Goal: Information Seeking & Learning: Learn about a topic

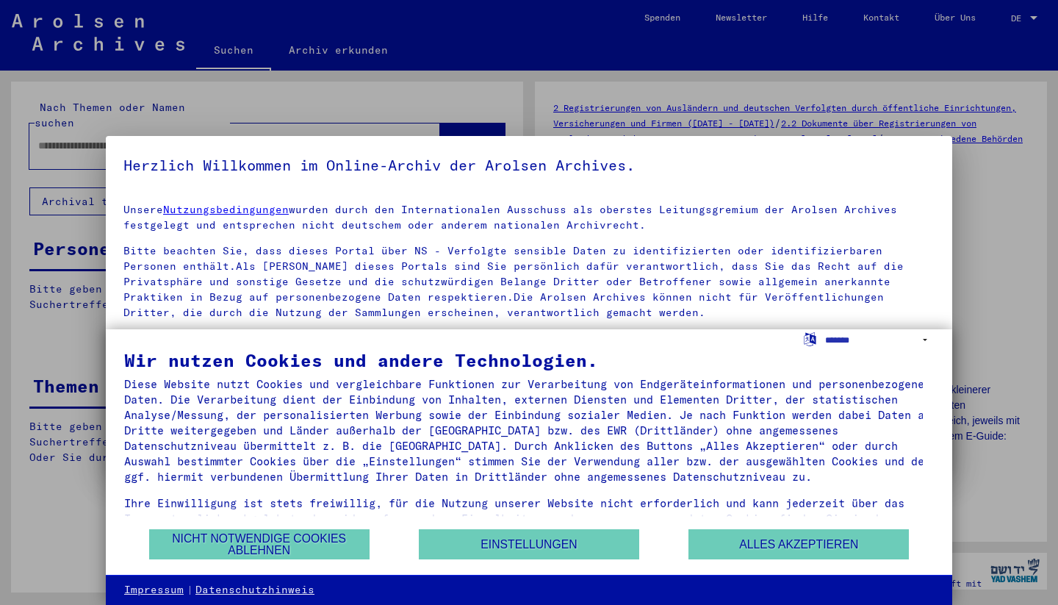
type input "********"
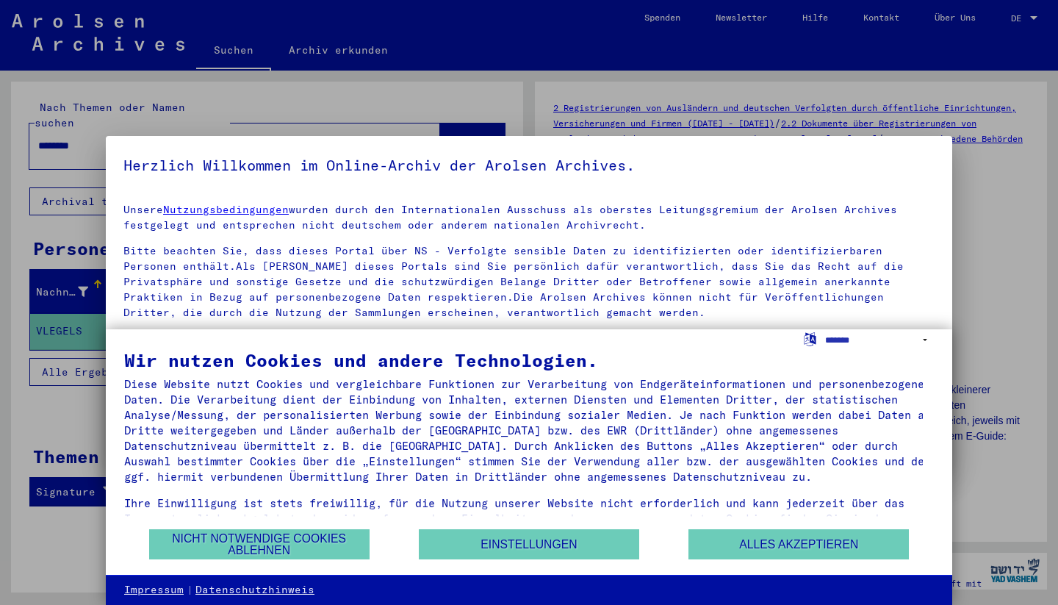
click at [743, 553] on button "Alles akzeptieren" at bounding box center [798, 544] width 220 height 30
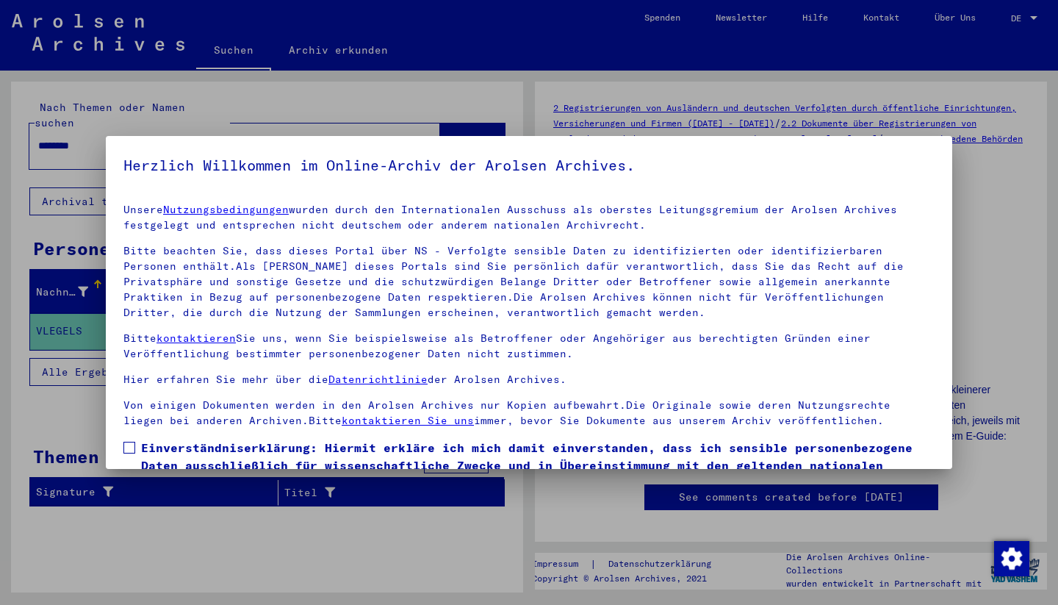
scroll to position [93, 0]
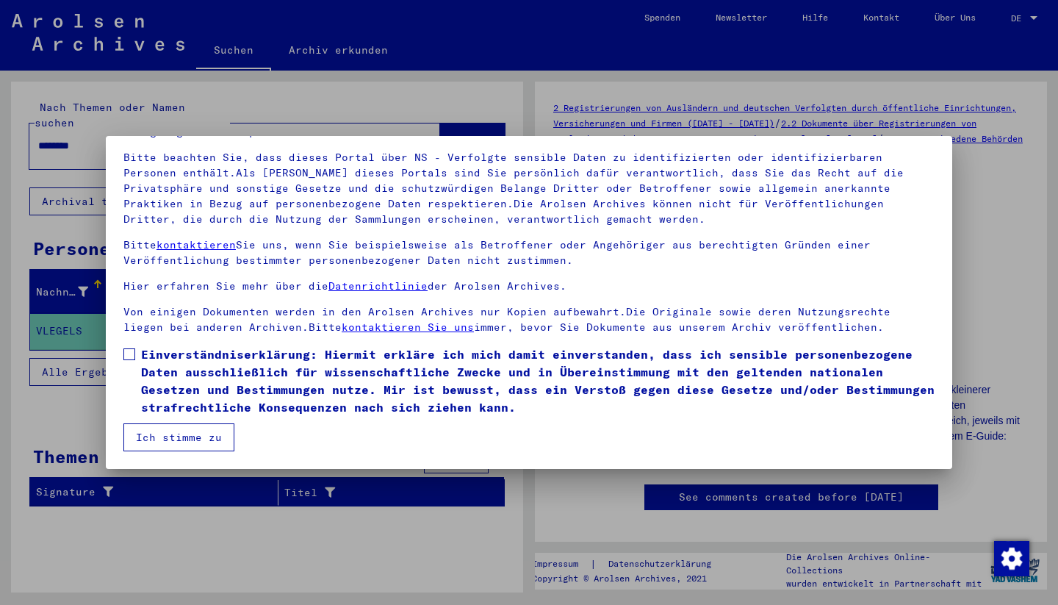
click at [132, 356] on span at bounding box center [129, 354] width 12 height 12
click at [202, 441] on button "Ich stimme zu" at bounding box center [178, 437] width 111 height 28
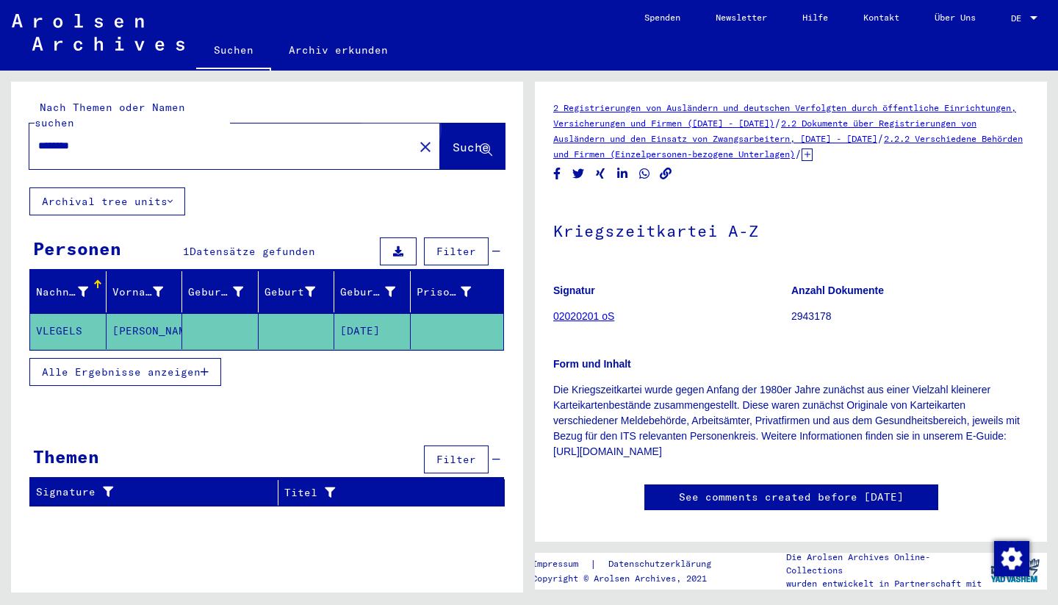
click at [453, 140] on span "Suche" at bounding box center [471, 147] width 37 height 15
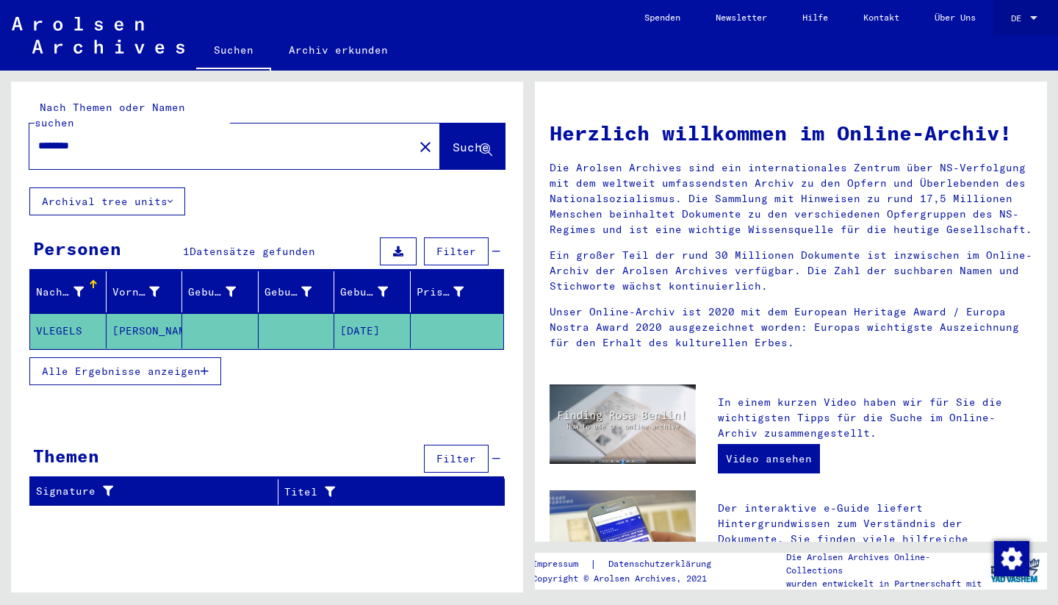
click at [1036, 18] on div at bounding box center [1033, 18] width 7 height 4
click at [1011, 24] on span "English" at bounding box center [997, 25] width 36 height 11
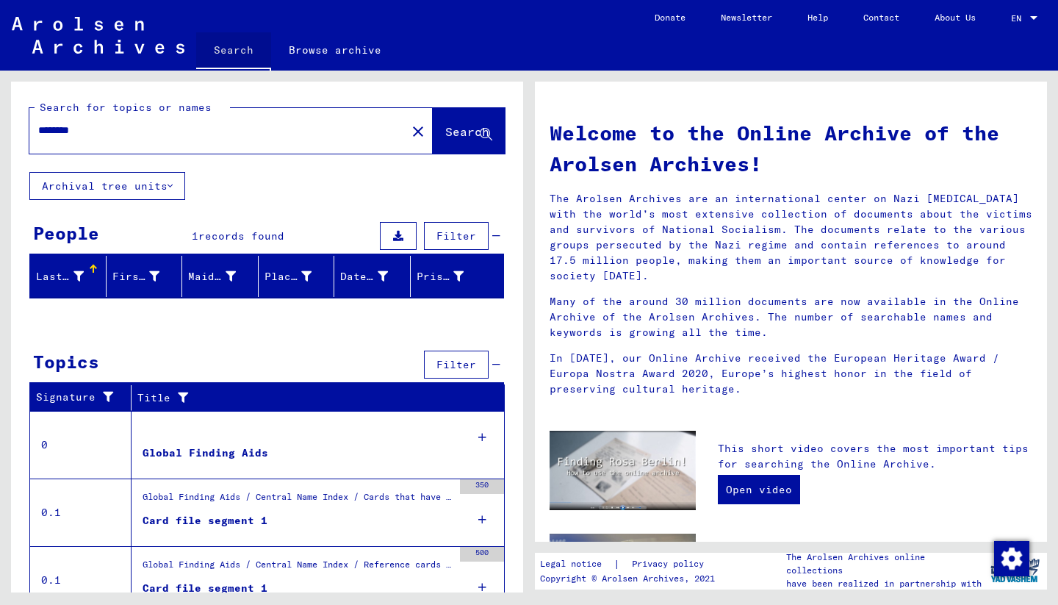
click at [239, 55] on link "Search" at bounding box center [233, 51] width 75 height 38
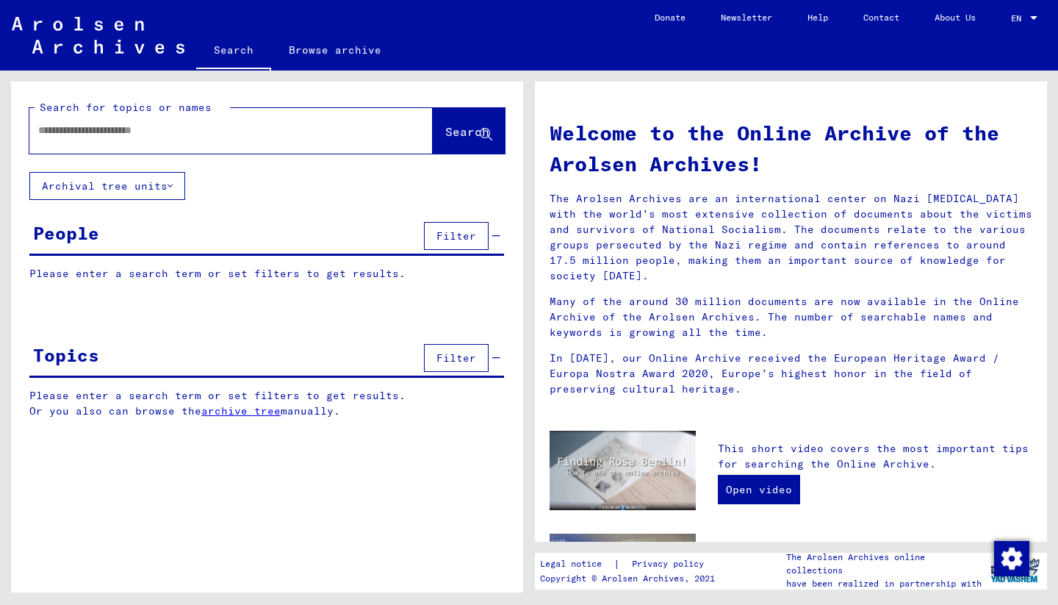
drag, startPoint x: 248, startPoint y: 129, endPoint x: 155, endPoint y: 143, distance: 94.4
click at [160, 148] on div at bounding box center [230, 131] width 403 height 46
click at [89, 133] on input "text" at bounding box center [213, 130] width 350 height 15
type input "*******"
click at [450, 133] on span "Search" at bounding box center [467, 131] width 44 height 15
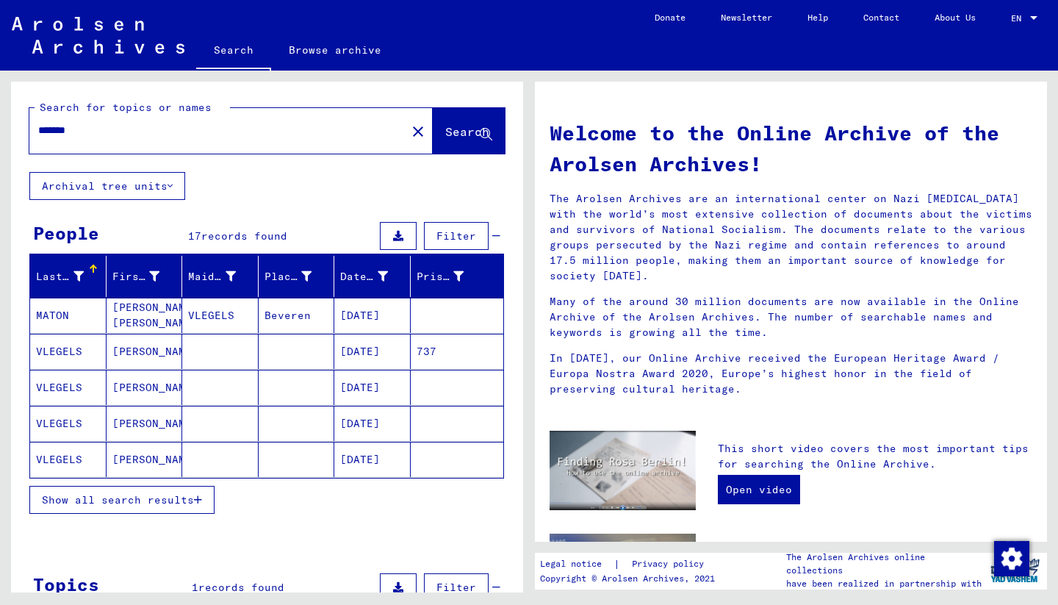
click at [91, 387] on mat-cell "VLEGELS" at bounding box center [68, 387] width 76 height 35
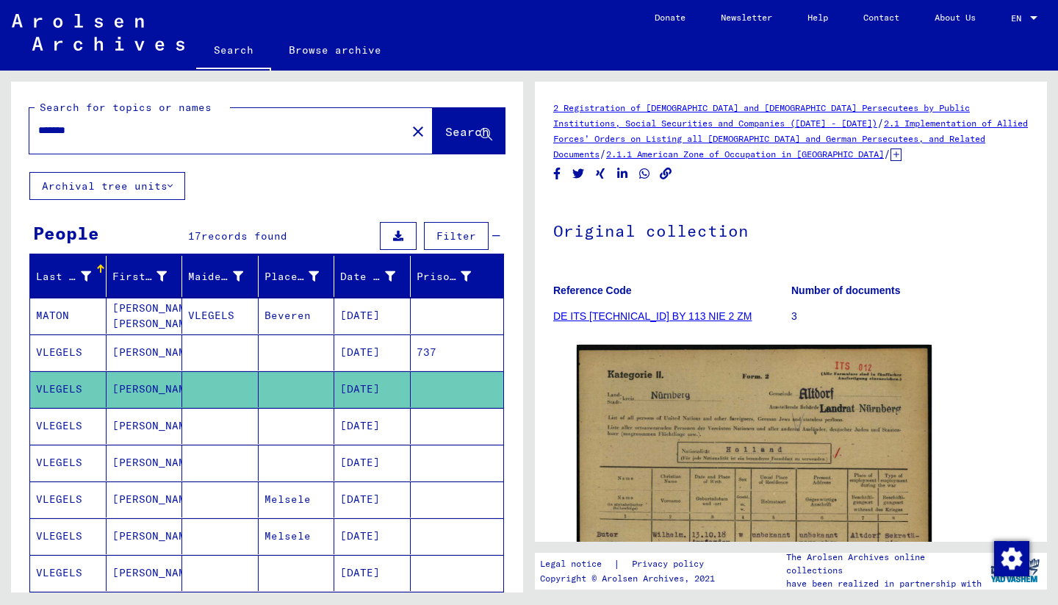
click at [143, 428] on mat-cell "[PERSON_NAME]" at bounding box center [145, 426] width 76 height 36
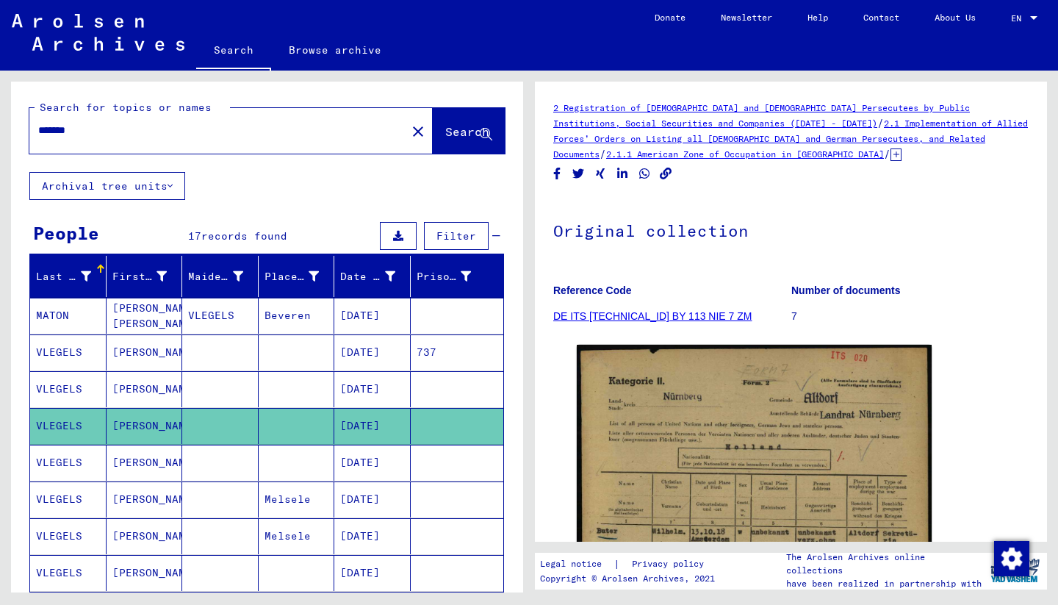
click at [148, 385] on mat-cell "[PERSON_NAME]" at bounding box center [145, 389] width 76 height 36
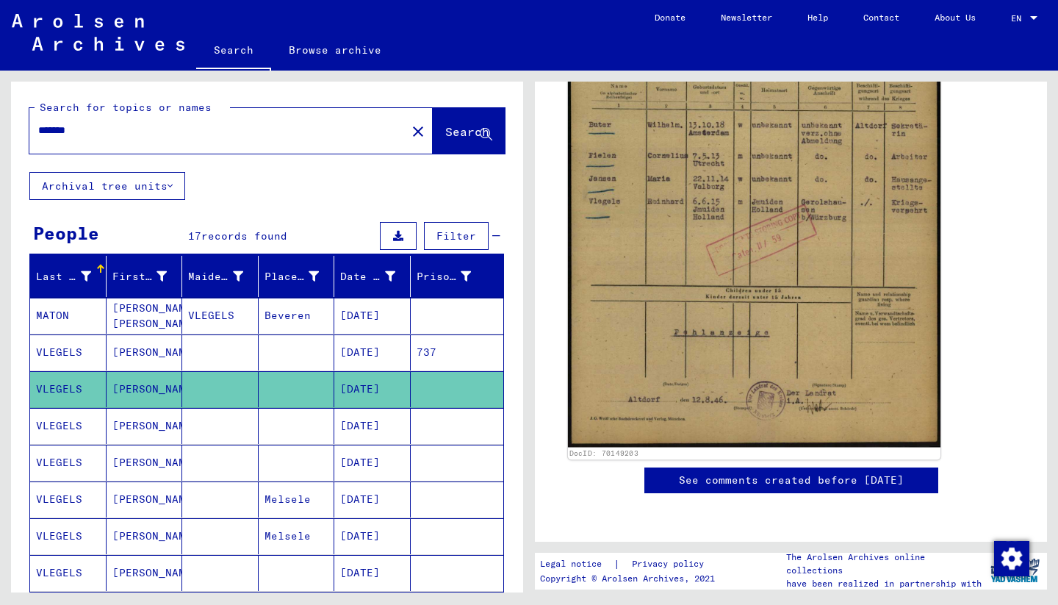
scroll to position [156, 0]
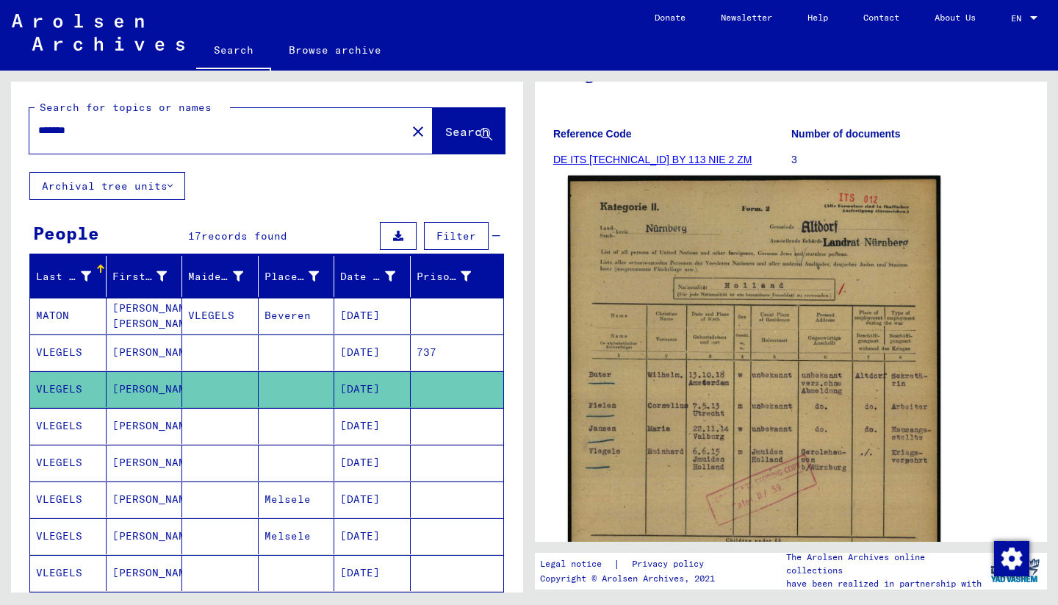
click at [735, 395] on img at bounding box center [754, 436] width 372 height 521
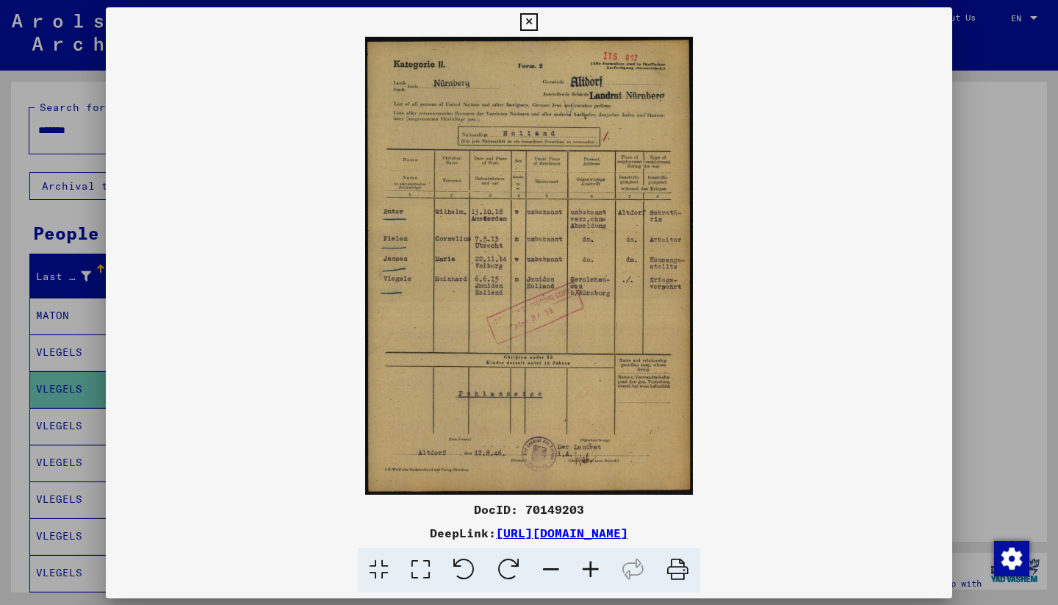
click at [735, 395] on img at bounding box center [529, 266] width 846 height 458
click at [537, 23] on icon at bounding box center [528, 22] width 17 height 18
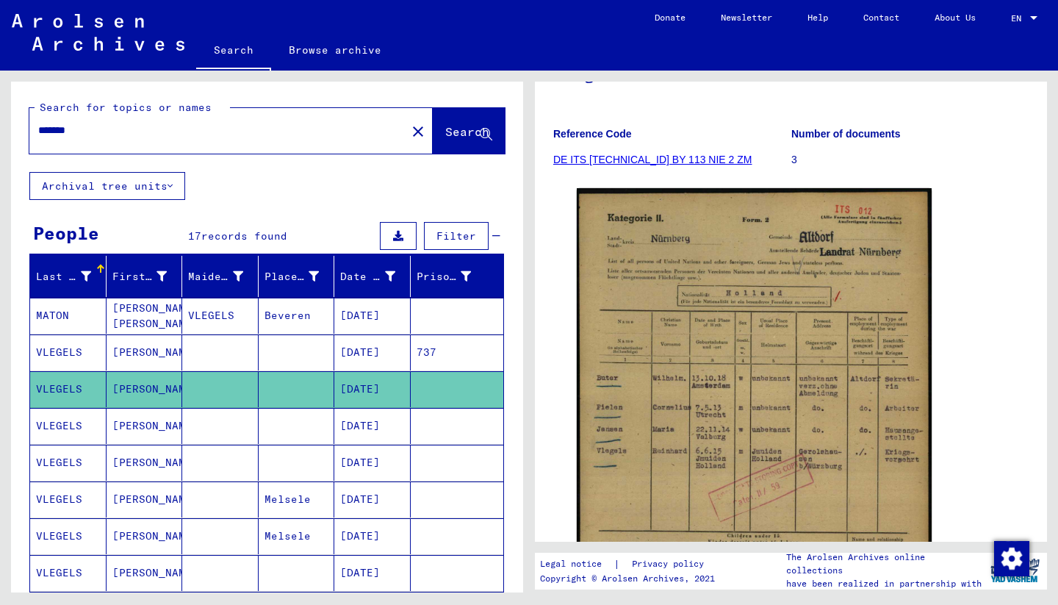
click at [339, 467] on mat-cell "[DATE]" at bounding box center [372, 462] width 76 height 36
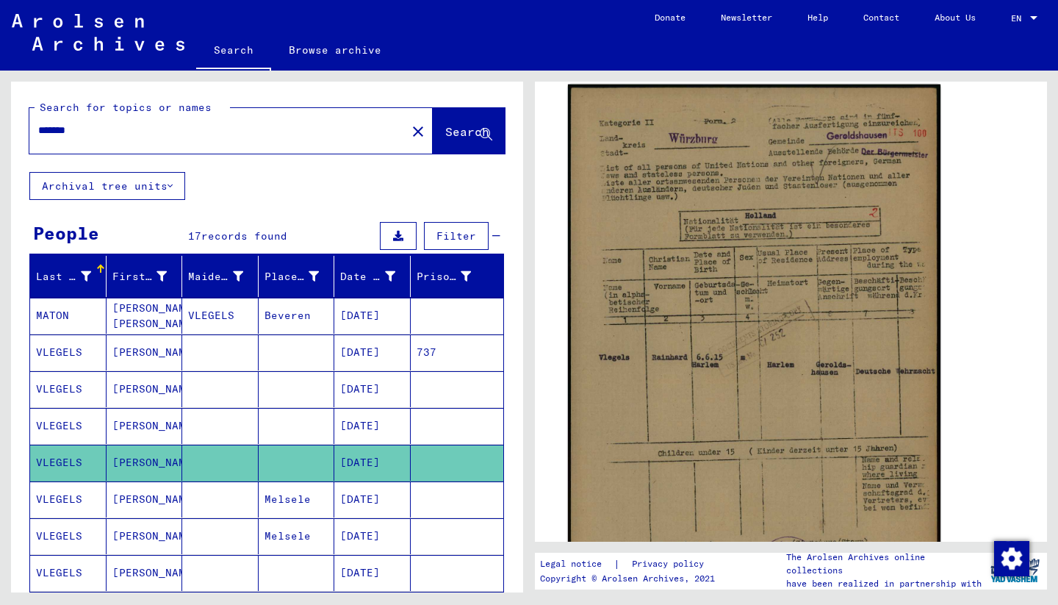
scroll to position [214, 0]
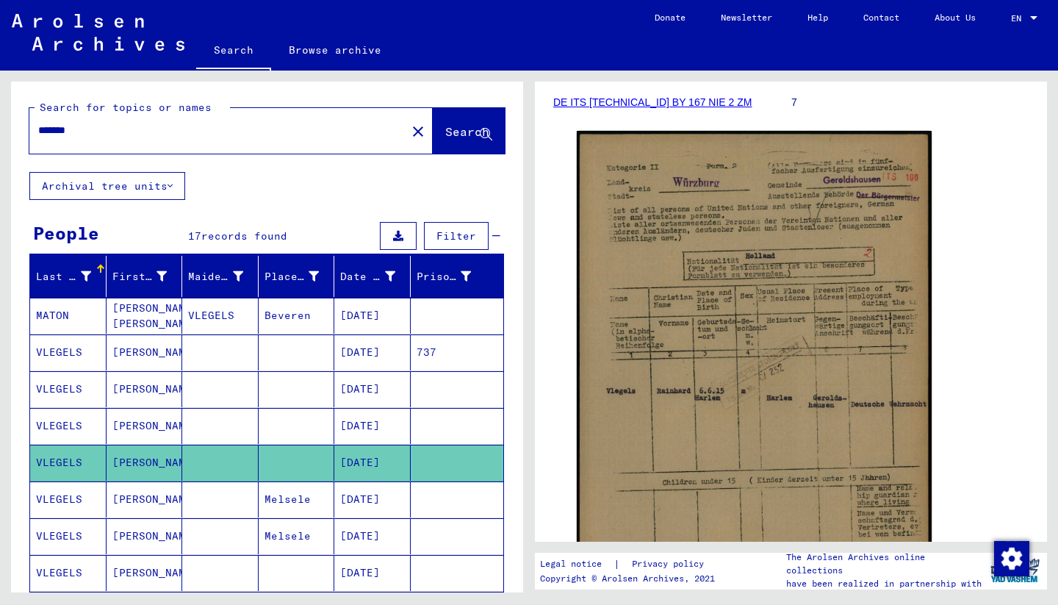
click at [619, 102] on link "DE ITS [TECHNICAL_ID] BY 167 NIE 2 ZM" at bounding box center [652, 102] width 198 height 12
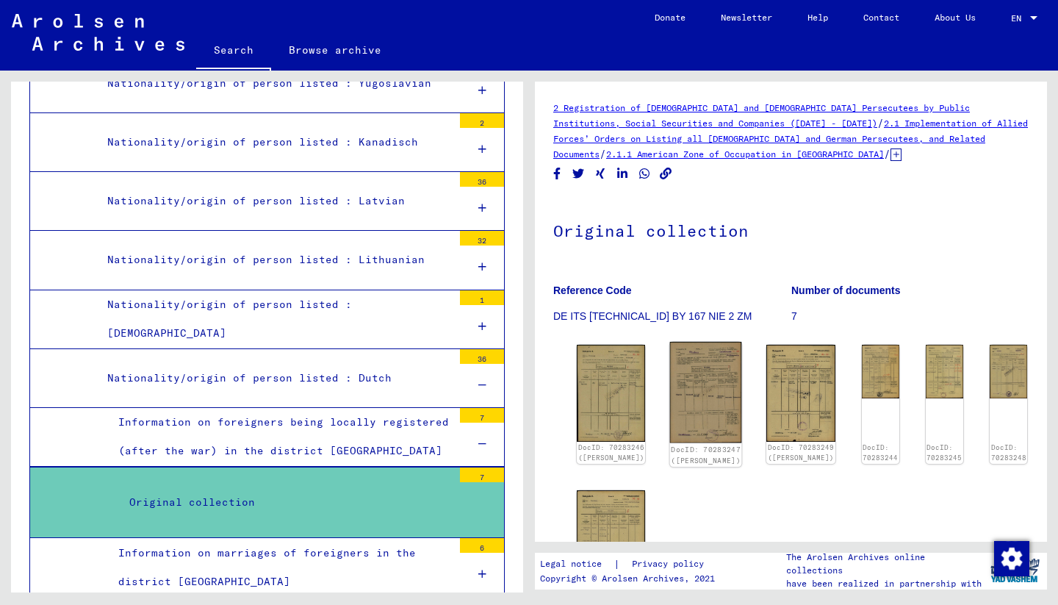
click at [683, 395] on img at bounding box center [706, 392] width 72 height 101
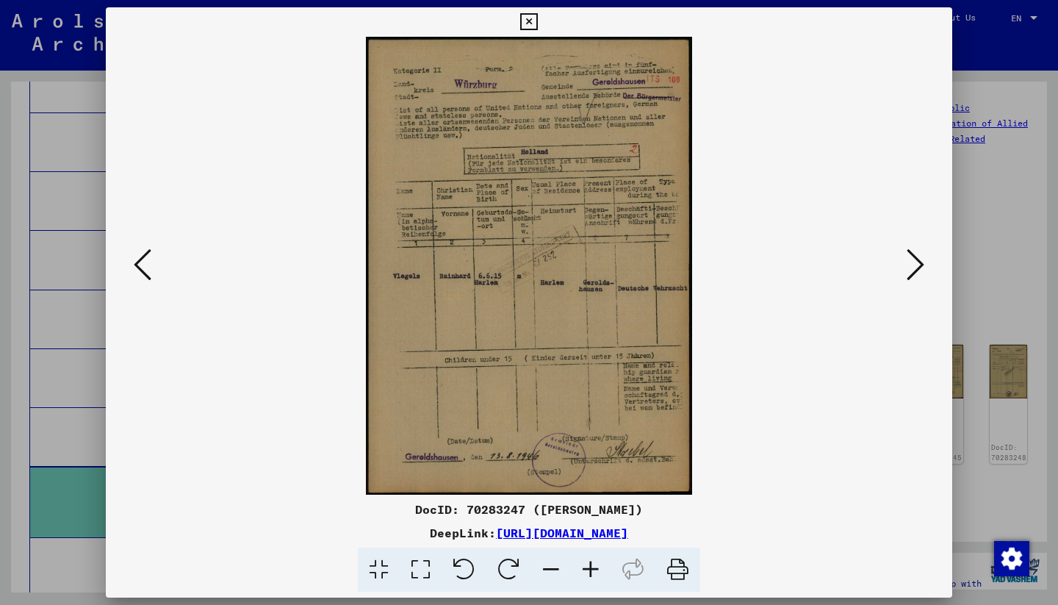
click at [909, 267] on icon at bounding box center [916, 264] width 18 height 35
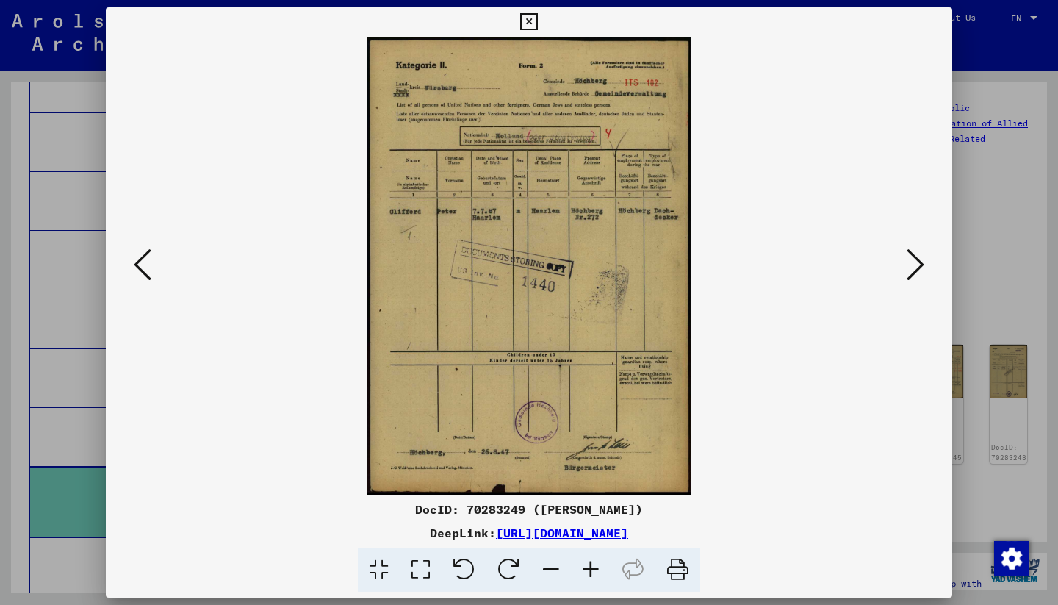
click at [919, 261] on icon at bounding box center [916, 264] width 18 height 35
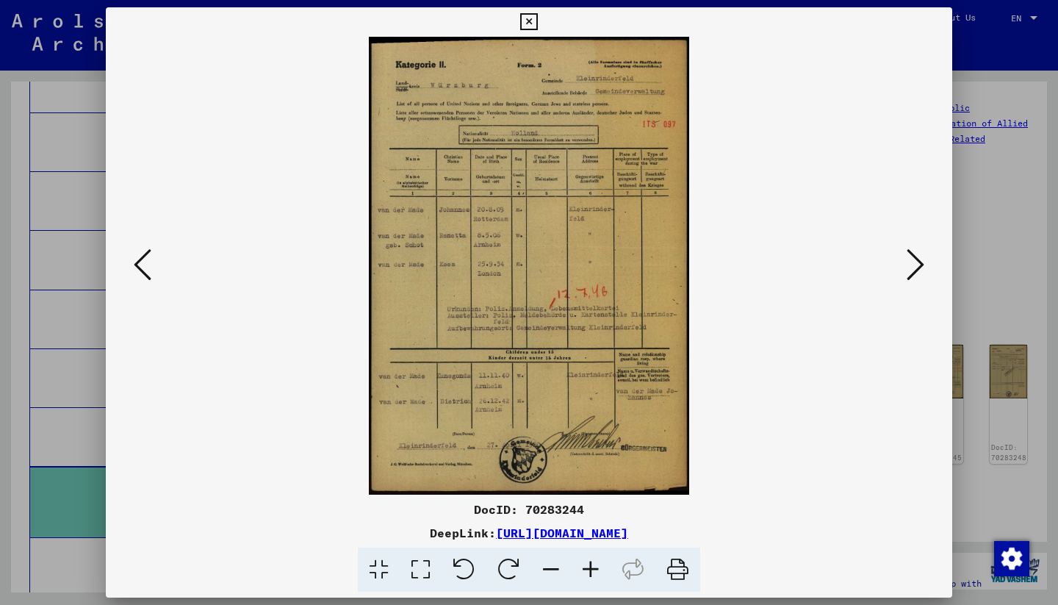
click at [930, 257] on div at bounding box center [529, 266] width 846 height 458
click at [922, 263] on icon at bounding box center [916, 264] width 18 height 35
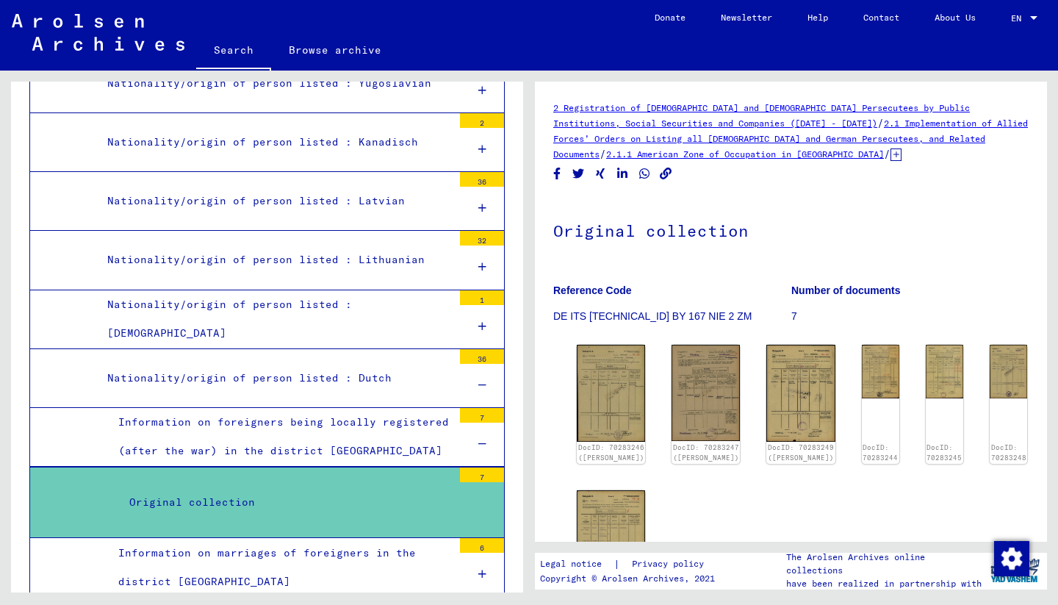
click at [321, 538] on div "Information on marriages of foreigners in the district [GEOGRAPHIC_DATA]" at bounding box center [279, 566] width 345 height 57
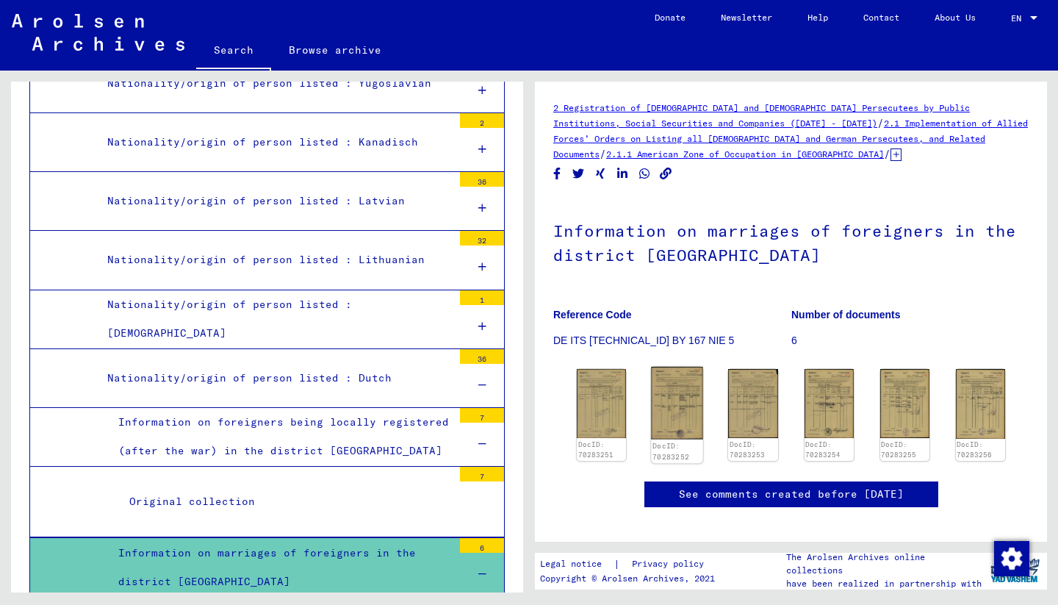
click at [670, 413] on img at bounding box center [677, 403] width 52 height 73
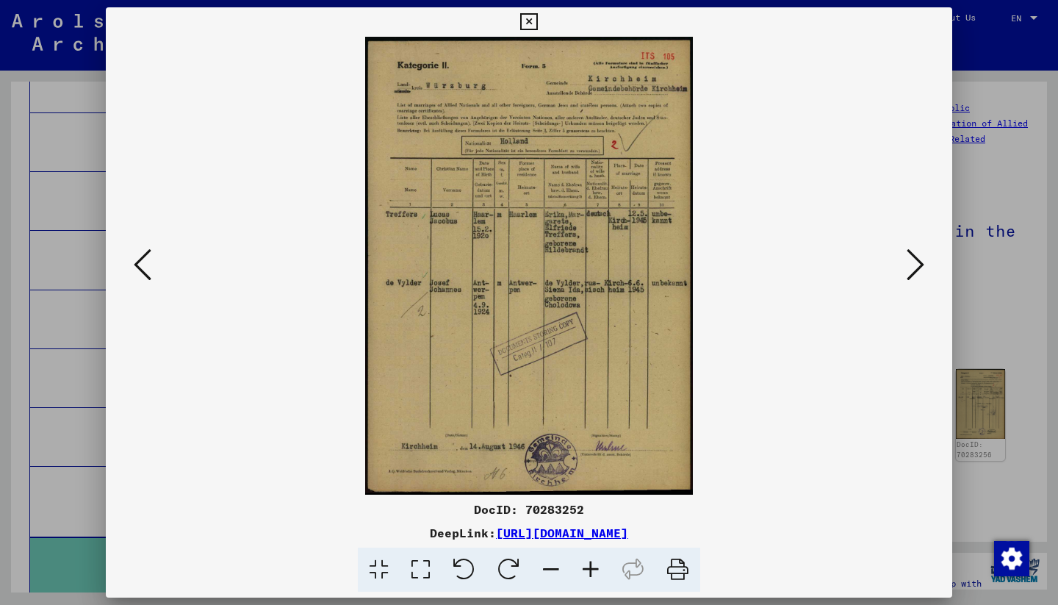
click at [146, 265] on icon at bounding box center [143, 264] width 18 height 35
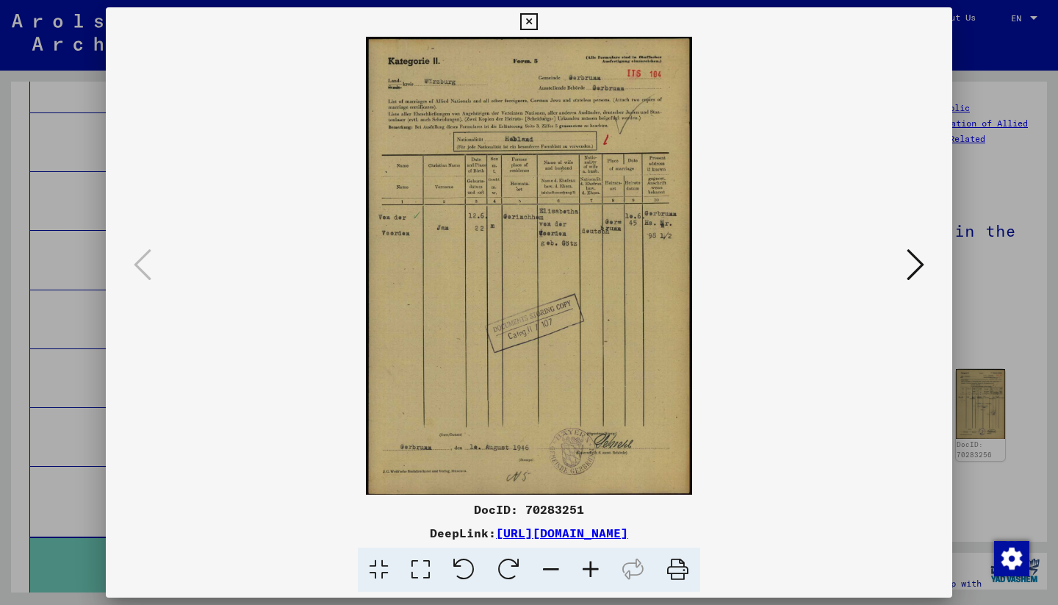
click at [906, 260] on button at bounding box center [915, 266] width 26 height 42
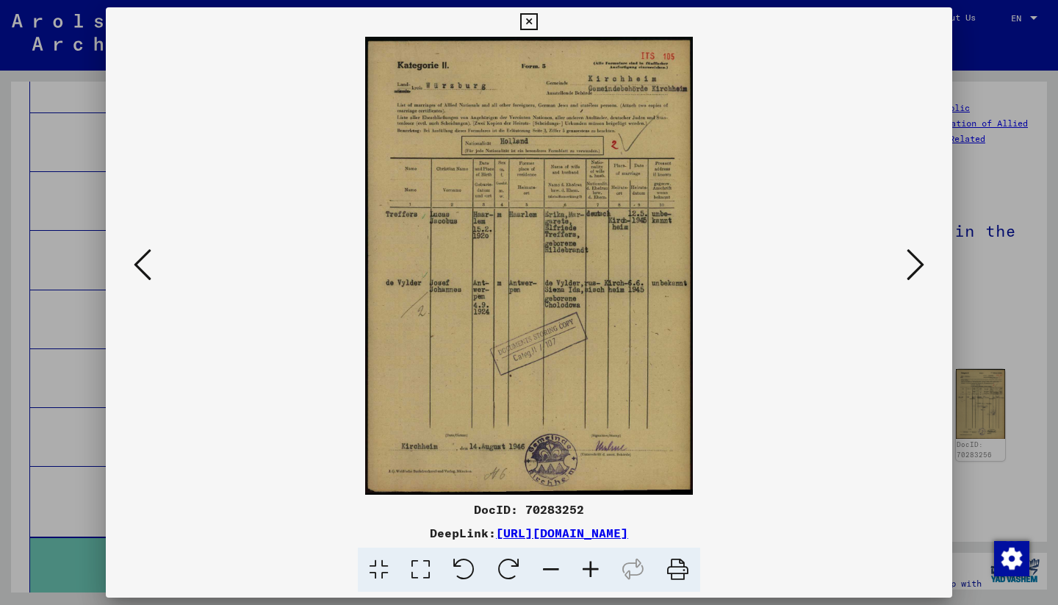
click at [906, 260] on button at bounding box center [915, 266] width 26 height 42
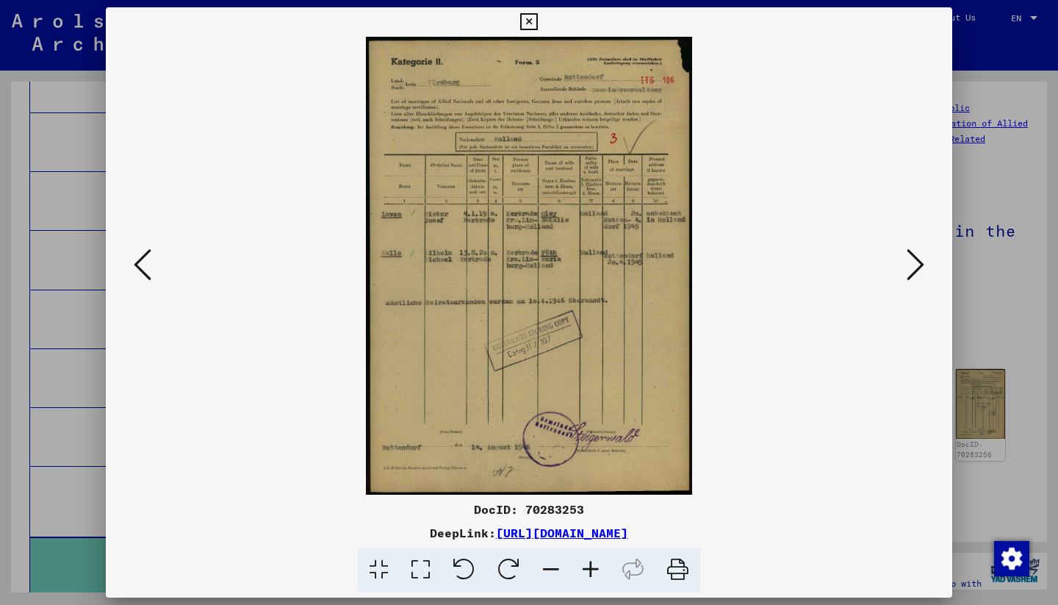
click at [907, 259] on icon at bounding box center [916, 264] width 18 height 35
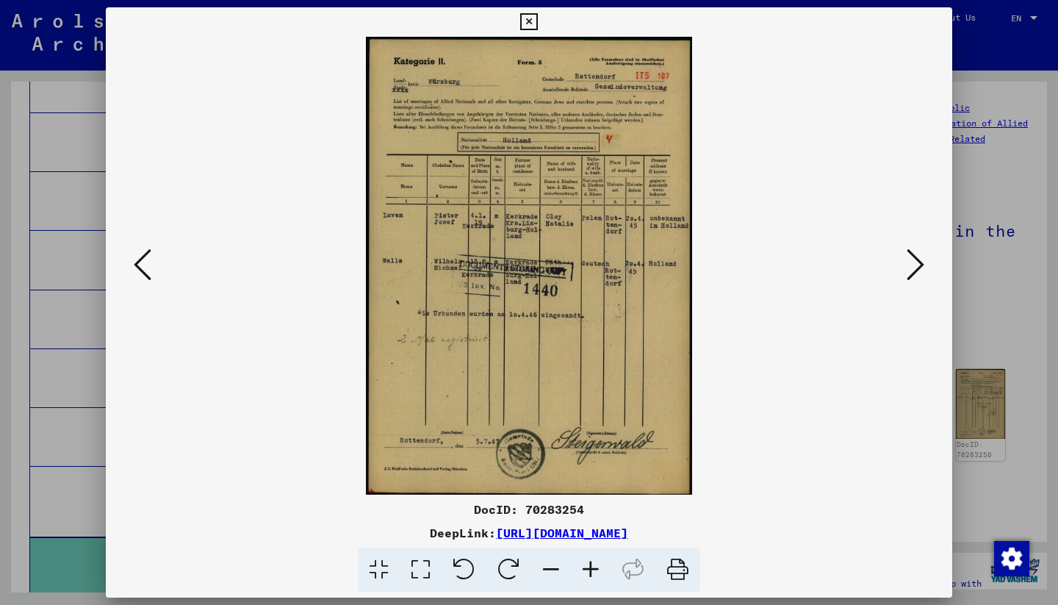
click at [907, 259] on icon at bounding box center [916, 264] width 18 height 35
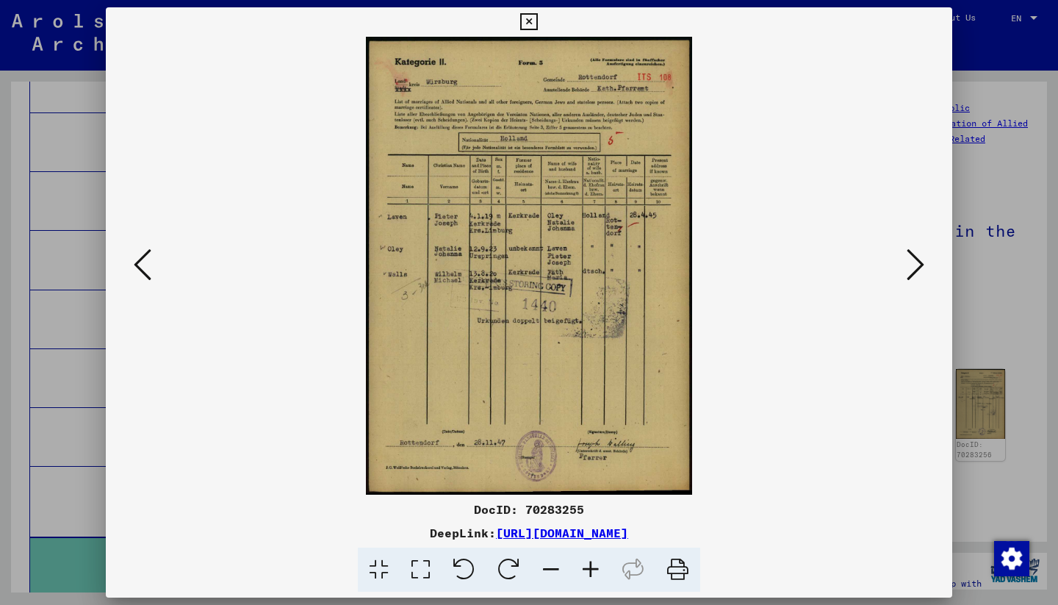
click at [907, 259] on icon at bounding box center [916, 264] width 18 height 35
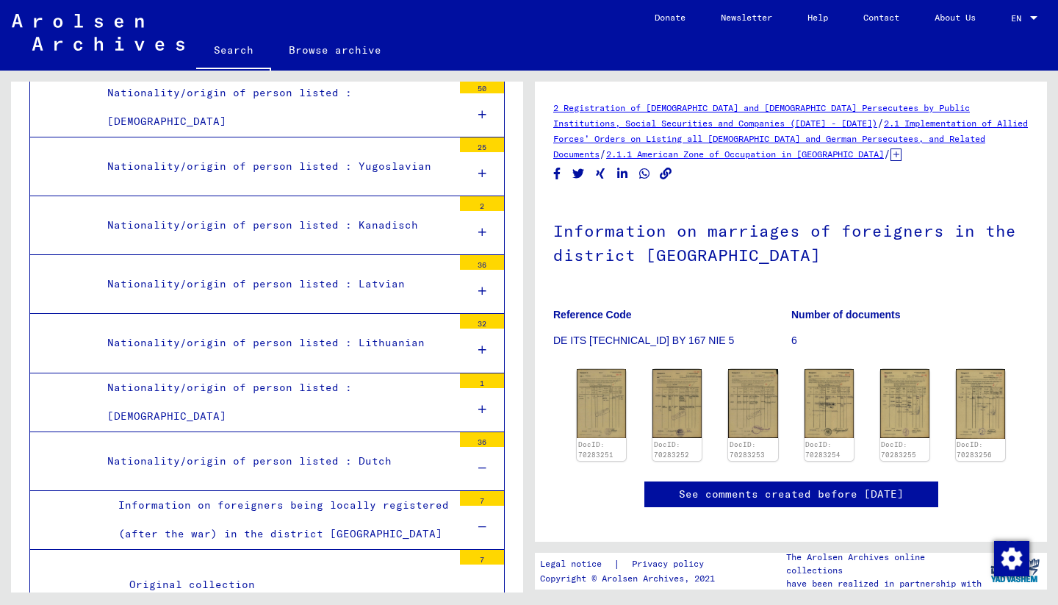
scroll to position [10908, 0]
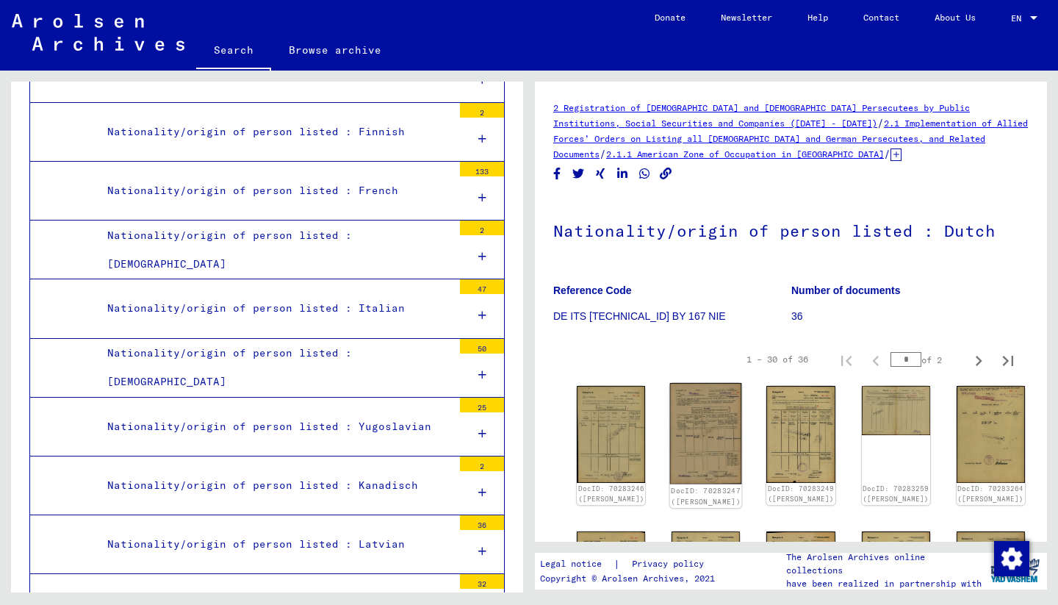
click at [671, 441] on img at bounding box center [706, 433] width 72 height 101
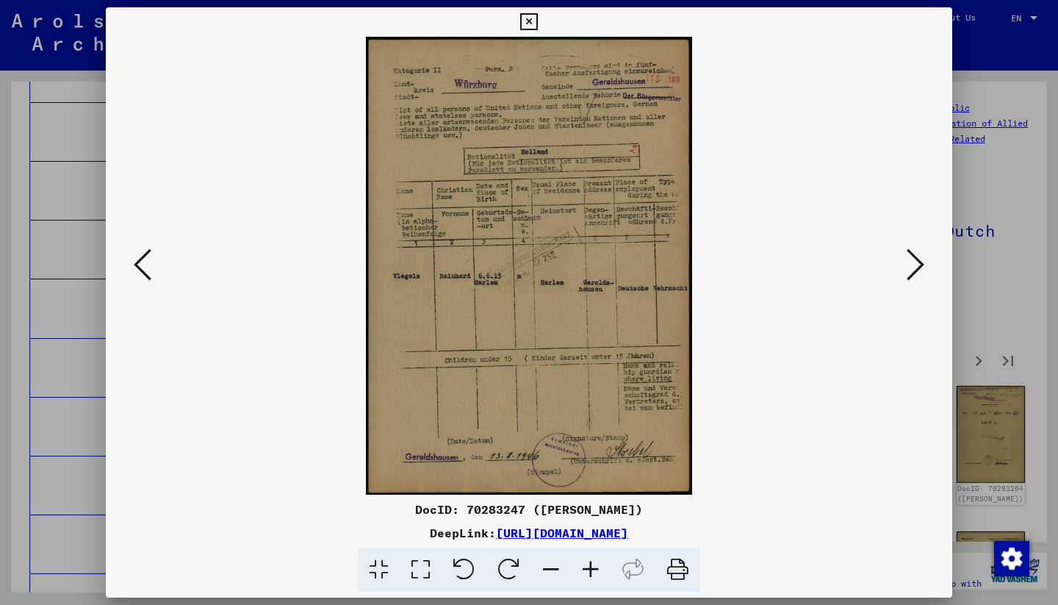
click at [537, 20] on icon at bounding box center [528, 22] width 17 height 18
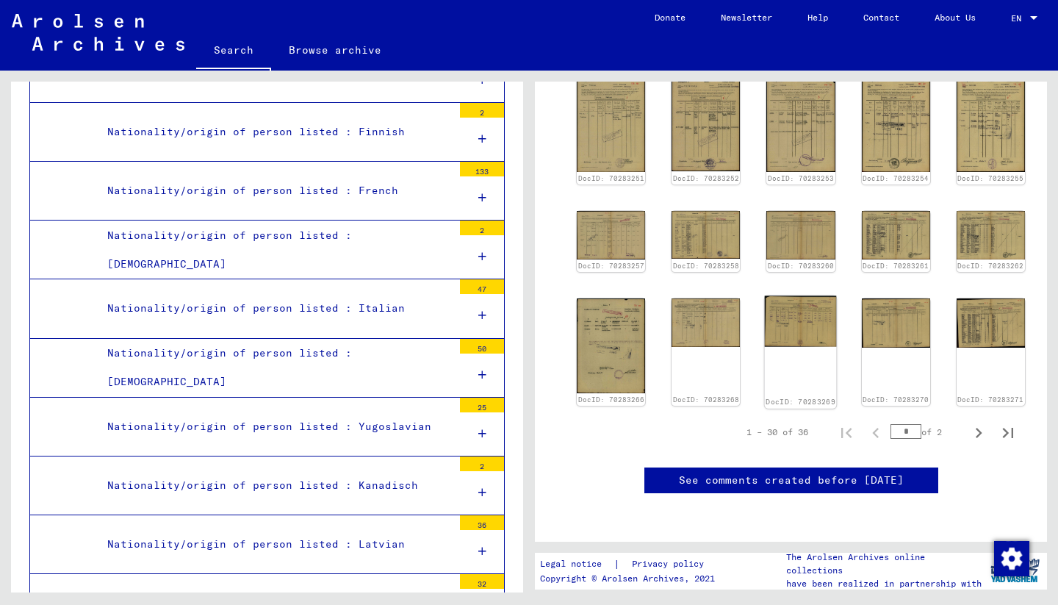
scroll to position [489, 0]
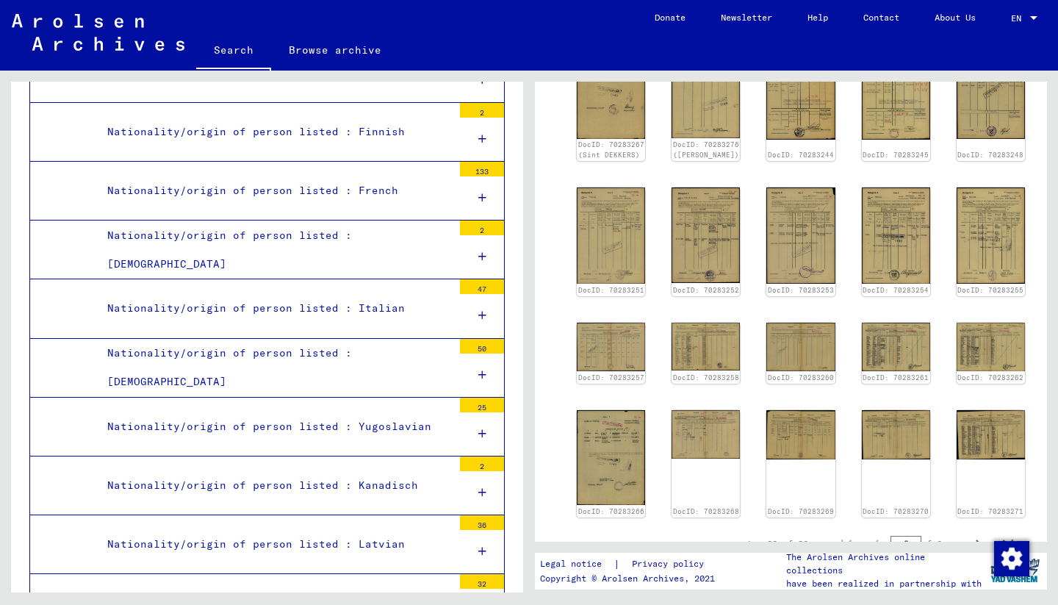
click at [334, 53] on link "Browse archive" at bounding box center [335, 49] width 128 height 35
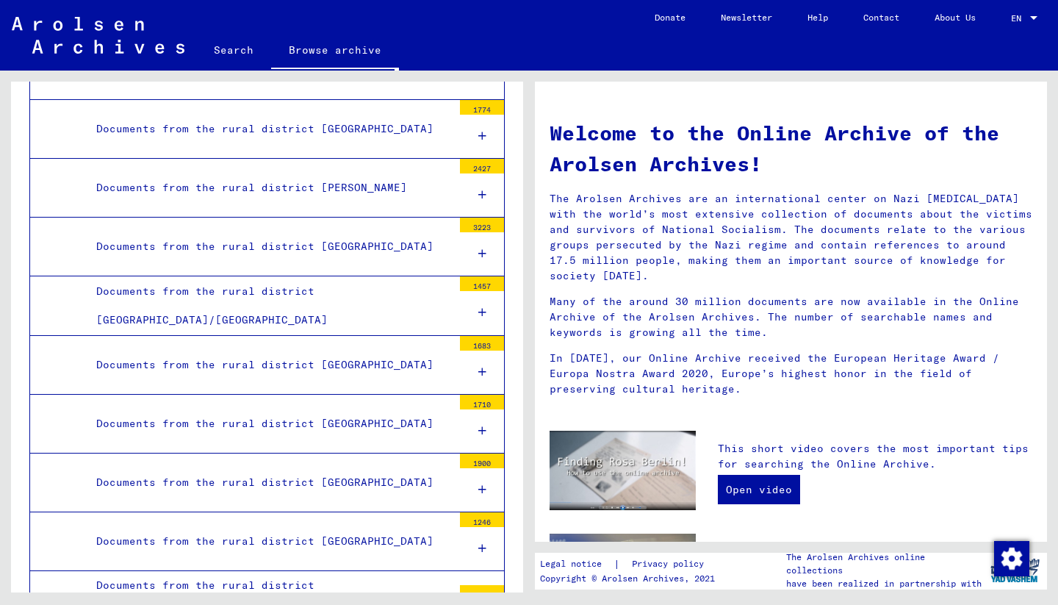
scroll to position [6304, 0]
